Goal: Submit feedback/report problem

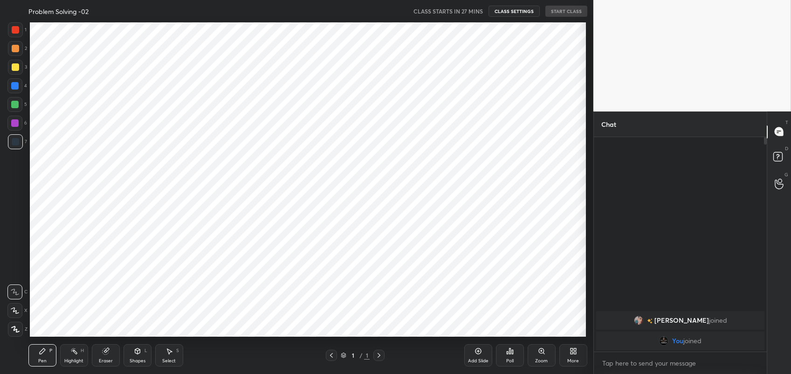
scroll to position [46301, 46059]
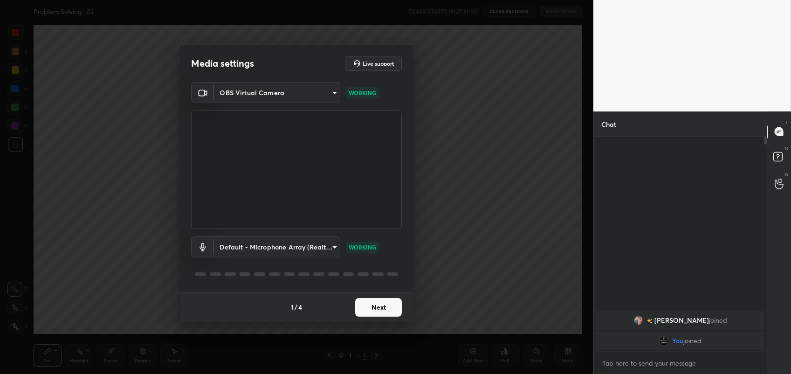
click at [380, 310] on div "1 / 4 Next" at bounding box center [296, 307] width 233 height 30
click at [380, 310] on button "Next" at bounding box center [378, 307] width 47 height 19
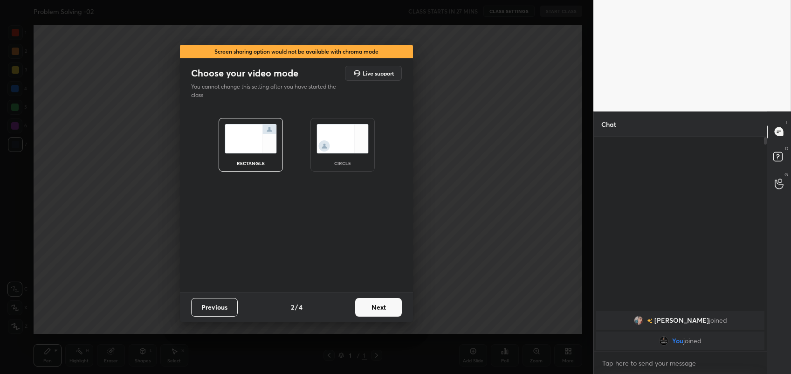
click at [380, 310] on button "Next" at bounding box center [378, 307] width 47 height 19
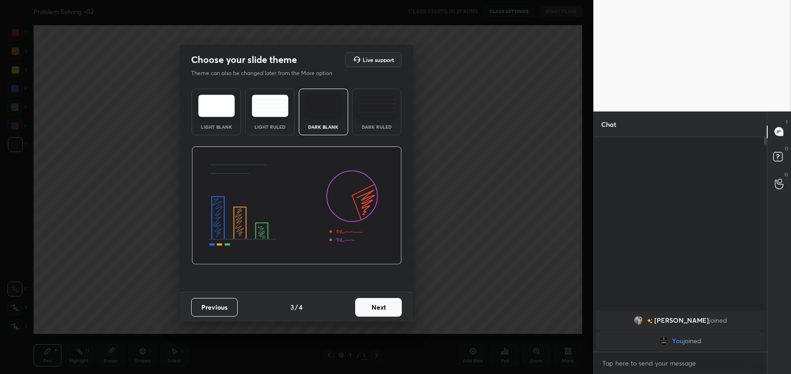
click at [380, 310] on button "Next" at bounding box center [378, 307] width 47 height 19
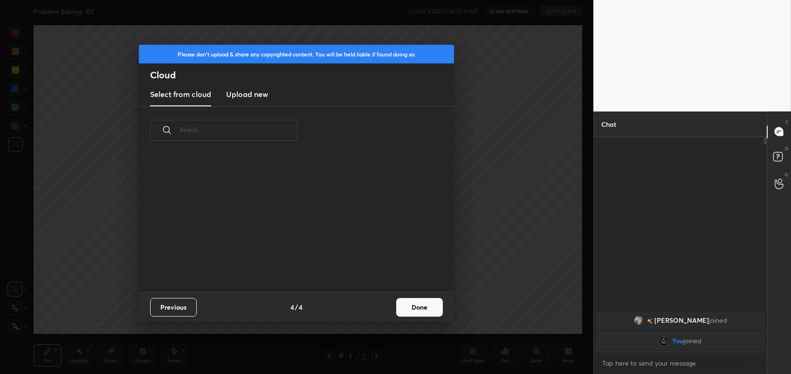
click at [380, 310] on div "Previous 4 / 4 Done" at bounding box center [296, 307] width 315 height 30
click at [418, 307] on button "Done" at bounding box center [419, 307] width 47 height 19
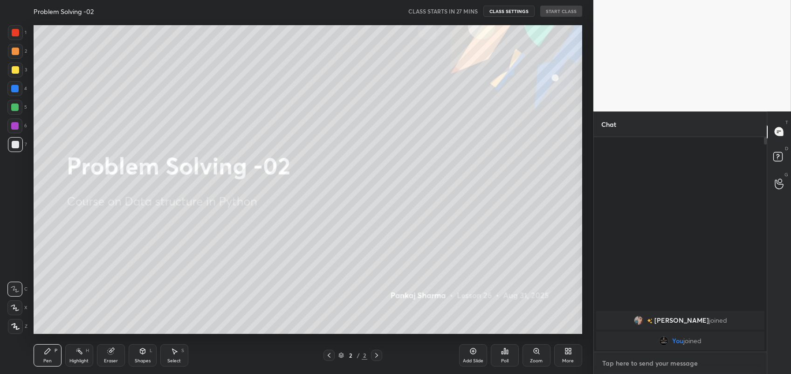
type textarea "x"
click at [639, 359] on textarea at bounding box center [680, 363] width 158 height 15
type textarea "t"
type textarea "x"
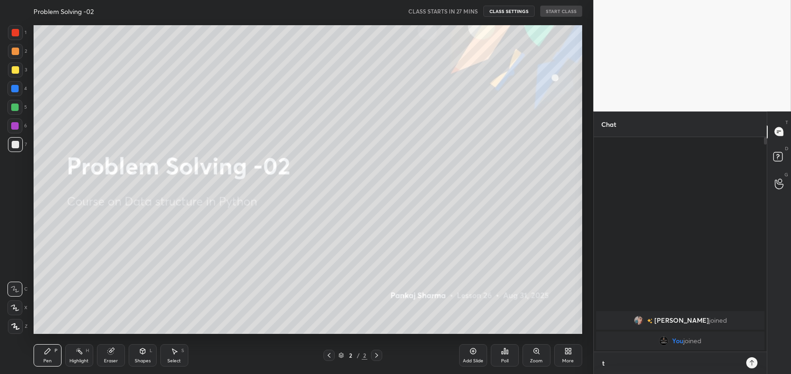
type textarea "to"
type textarea "x"
type textarea "[PERSON_NAME]"
type textarea "x"
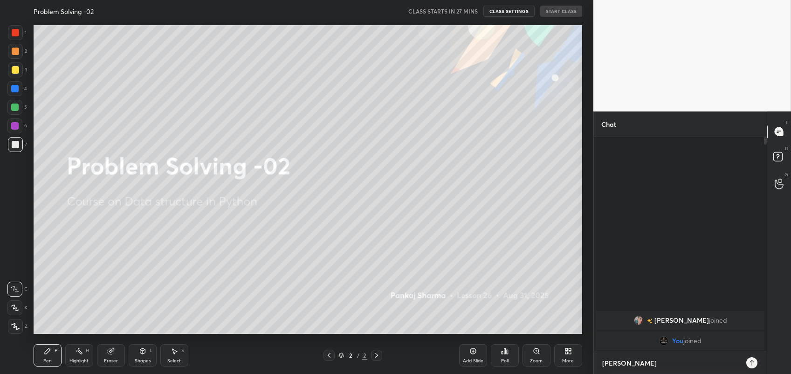
type textarea "toda"
type textarea "x"
type textarea "[DATE]"
type textarea "x"
type textarea "[DATE]"
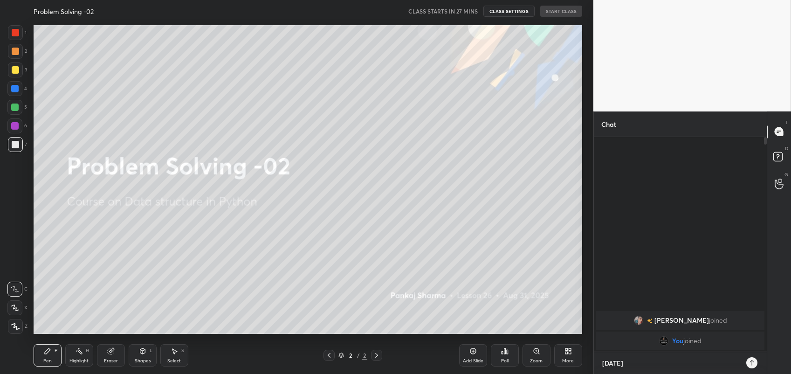
type textarea "x"
type textarea "[DATE] c"
type textarea "x"
type textarea "[DATE] cl"
type textarea "x"
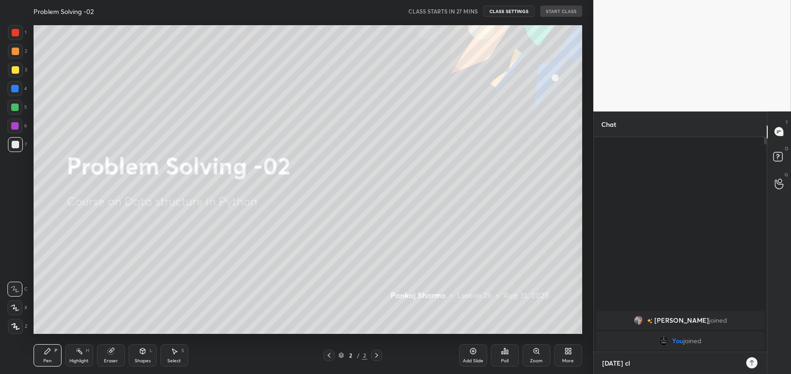
type textarea "[DATE] cla"
type textarea "x"
type textarea "[DATE] clas"
type textarea "x"
type textarea "[DATE] class"
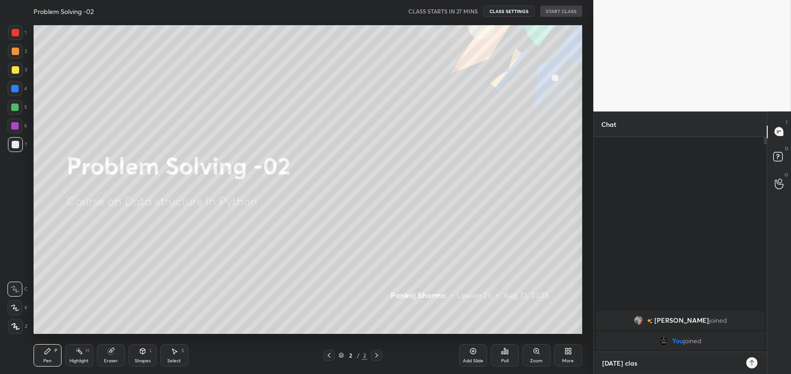
type textarea "x"
type textarea "[DATE] class"
type textarea "x"
type textarea "[DATE] class c"
type textarea "x"
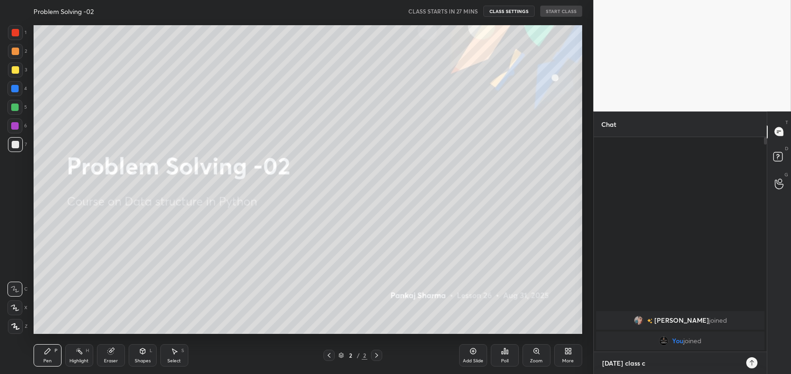
type textarea "[DATE] class ca"
type textarea "x"
type textarea "[DATE] class can"
type textarea "x"
type textarea "[DATE] class canc"
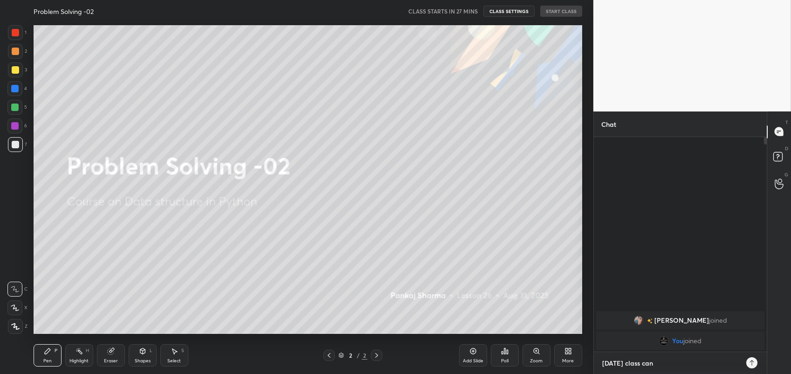
type textarea "x"
type textarea "[DATE] class cance"
type textarea "x"
type textarea "[DATE] class cancel"
type textarea "x"
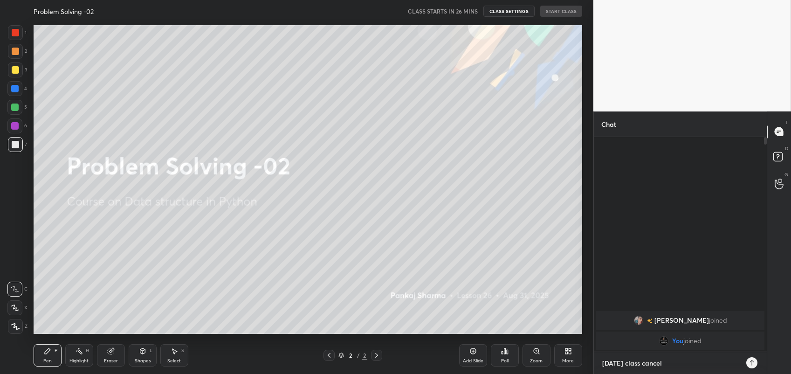
type textarea "[DATE] class cancel"
type textarea "x"
type textarea "[DATE] class cancel r"
type textarea "x"
type textarea "[DATE] class cancel re"
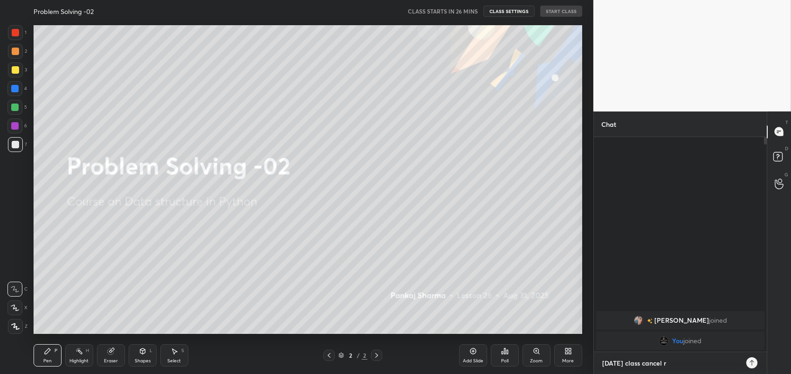
type textarea "x"
type textarea "[DATE] class cancel rev"
type textarea "x"
type textarea "[DATE] class cancel revi"
type textarea "x"
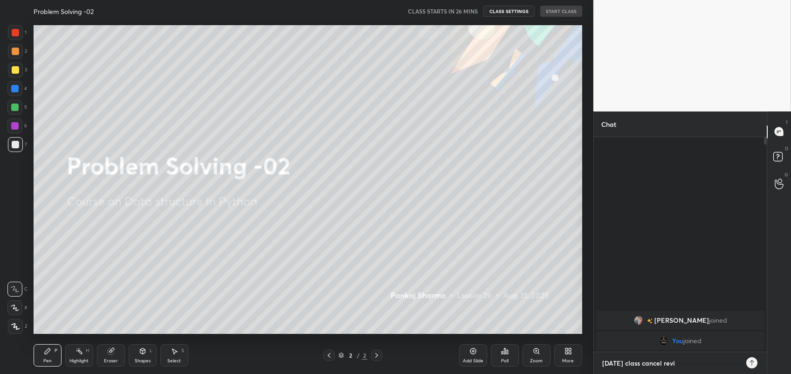
type textarea "[DATE] class cancel [PERSON_NAME]"
type textarea "x"
type textarea "[DATE] class cancel revise"
type textarea "x"
type textarea "[DATE] class cancel revise"
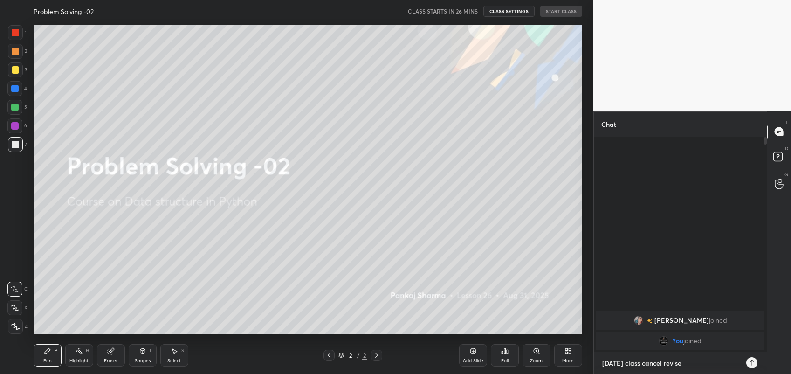
type textarea "x"
type textarea "[DATE] class cancel revise t"
type textarea "x"
type textarea "[DATE] class cancel revise th"
type textarea "x"
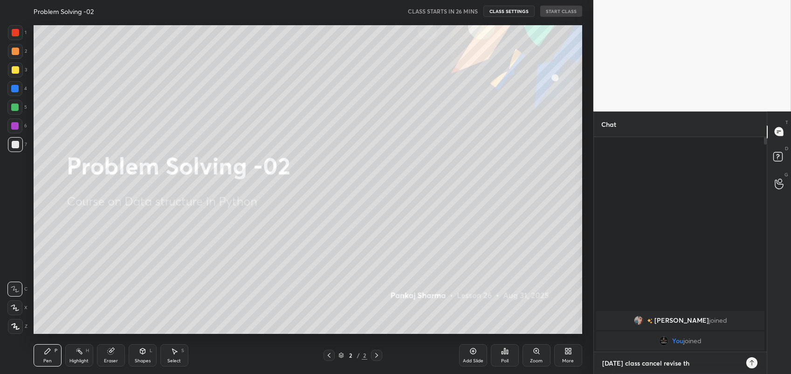
type textarea "[DATE] class cancel revise the"
type textarea "x"
type textarea "[DATE] class cancel revise the"
type textarea "x"
type textarea "[DATE] class cancel revise the c"
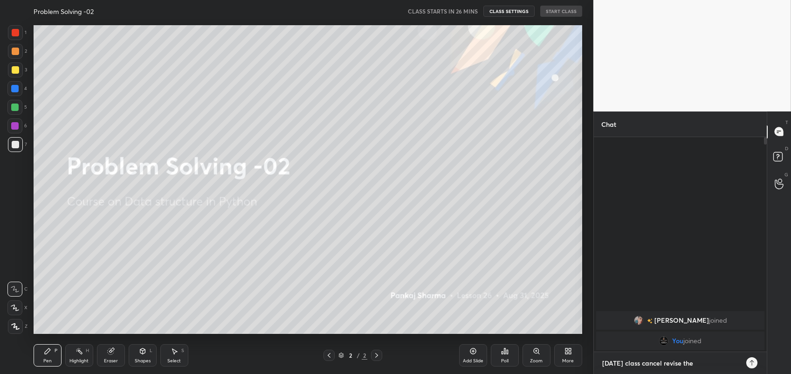
type textarea "x"
type textarea "[DATE] class cancel revise the co"
type textarea "x"
type textarea "[DATE] class cancel revise the con"
type textarea "x"
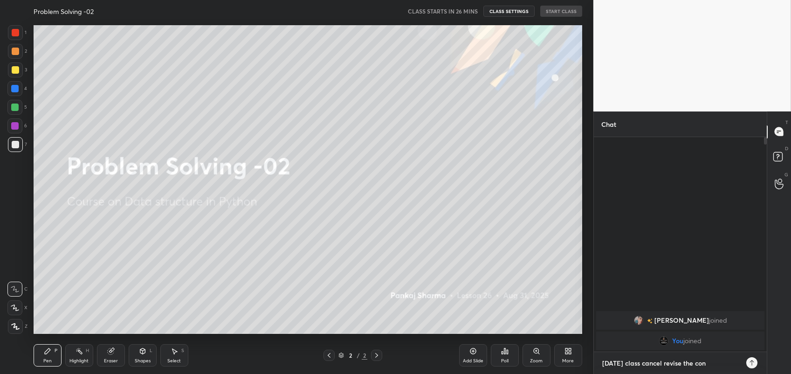
type textarea "[DATE] class cancel revise the conc"
type textarea "x"
type textarea "[DATE] class cancel revise the conce"
type textarea "x"
type textarea "[DATE] class cancel revise the concep"
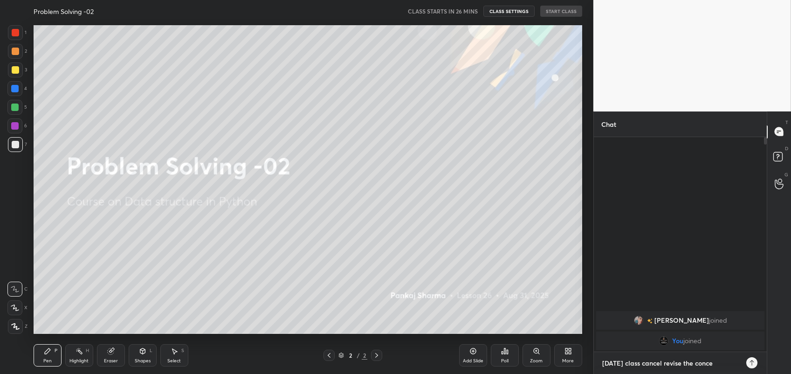
type textarea "x"
type textarea "[DATE] class cancel revise the concept"
type textarea "x"
type textarea "[DATE] class cancel revise the concepts"
type textarea "x"
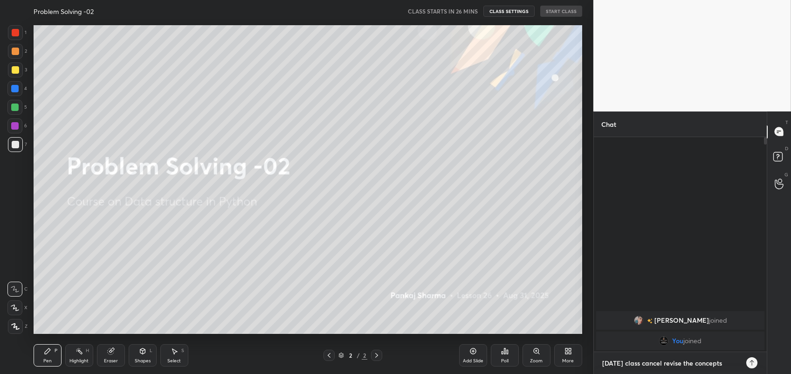
type textarea "[DATE] class cancel revise the concepts"
type textarea "x"
type textarea "[DATE] class cancel revise the concepts t"
type textarea "x"
type textarea "[DATE] class cancel revise the concepts th"
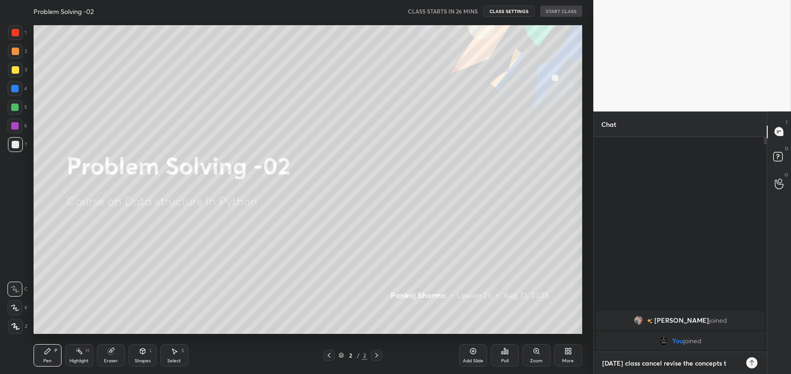
type textarea "x"
type textarea "[DATE] class cancel revise the concepts tha"
type textarea "x"
type textarea "[DATE] class cancel revise the concepts than"
type textarea "x"
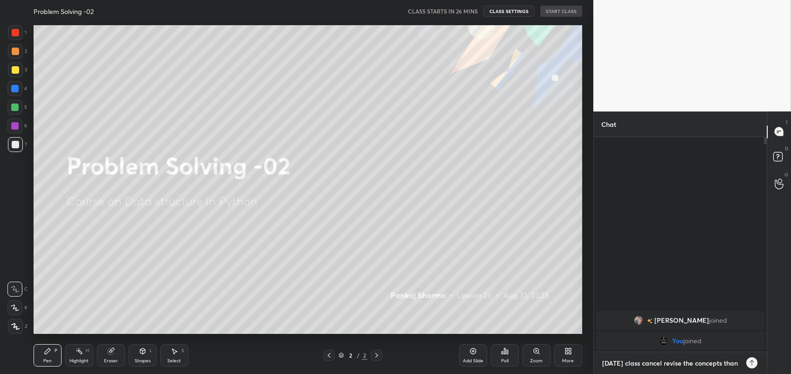
type textarea "[DATE] class cancel revise the concepts thank"
type textarea "x"
type textarea "[DATE] class cancel revise the concepts thanks"
type textarea "x"
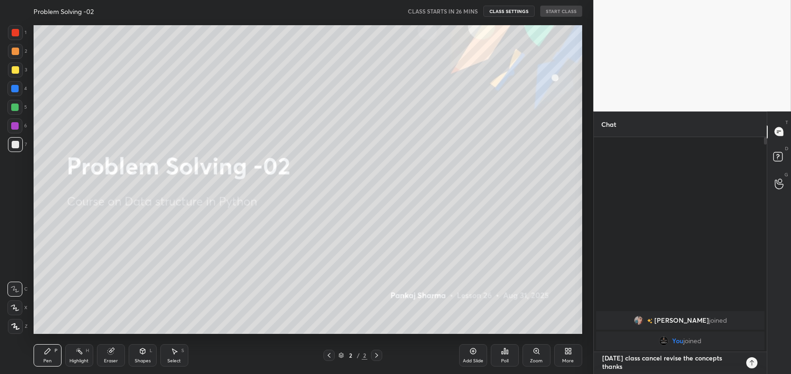
type textarea "[DATE] class cancel revise the concepts thanks"
type textarea "x"
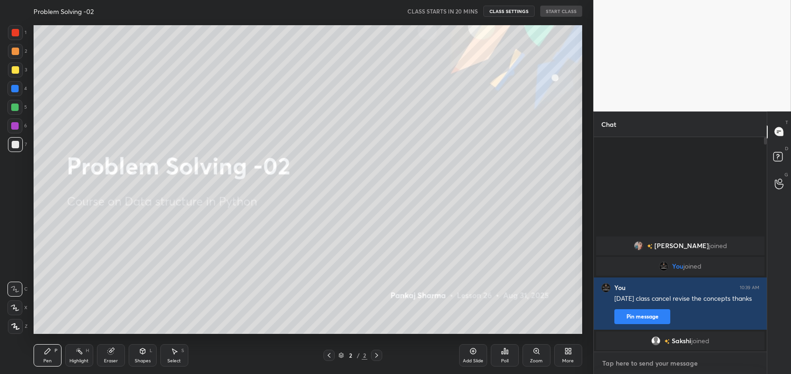
type textarea "x"
